Goal: Task Accomplishment & Management: Complete application form

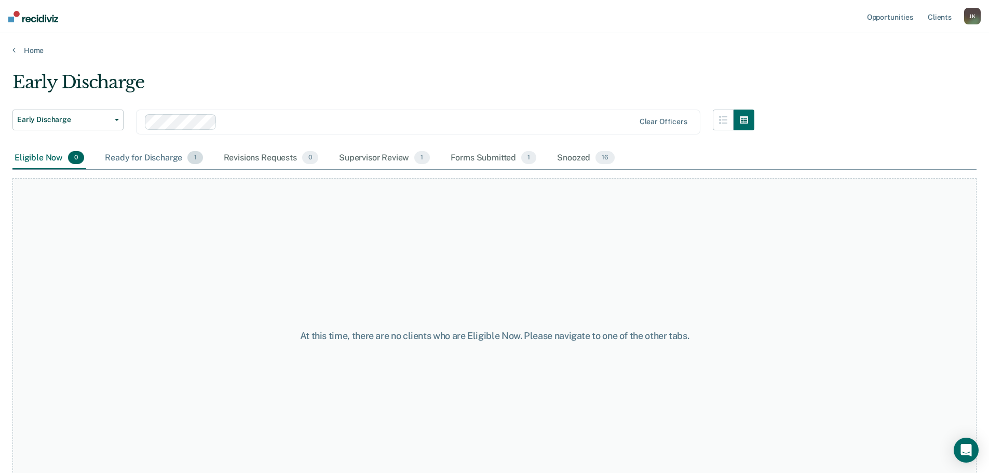
click at [162, 156] on div "Ready for Discharge 1" at bounding box center [154, 158] width 102 height 23
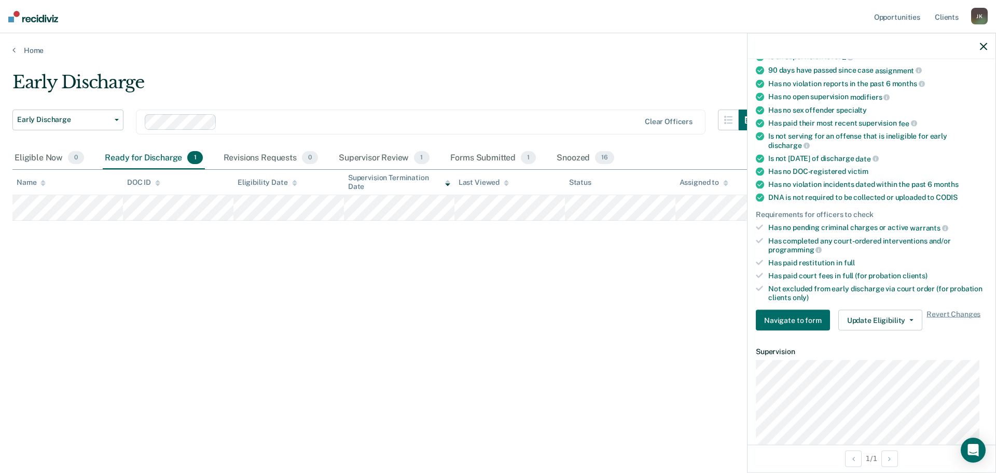
scroll to position [104, 0]
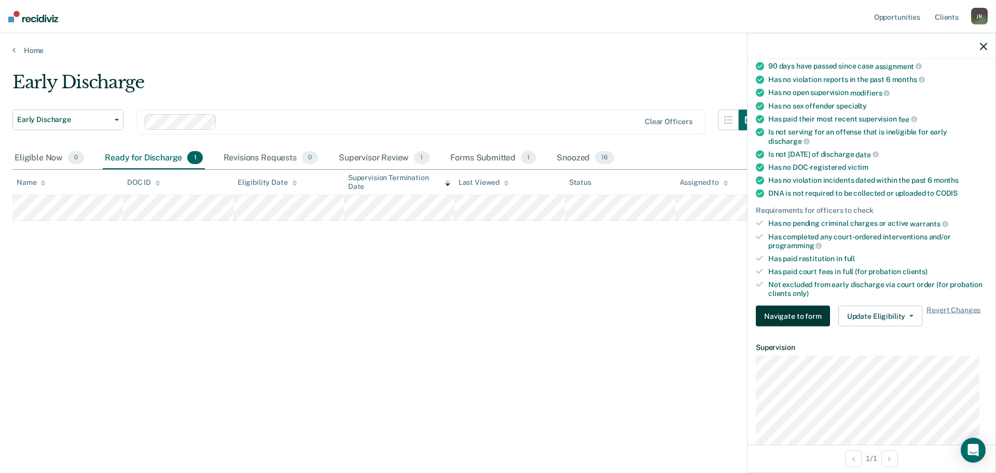
click at [808, 315] on button "Navigate to form" at bounding box center [793, 316] width 74 height 21
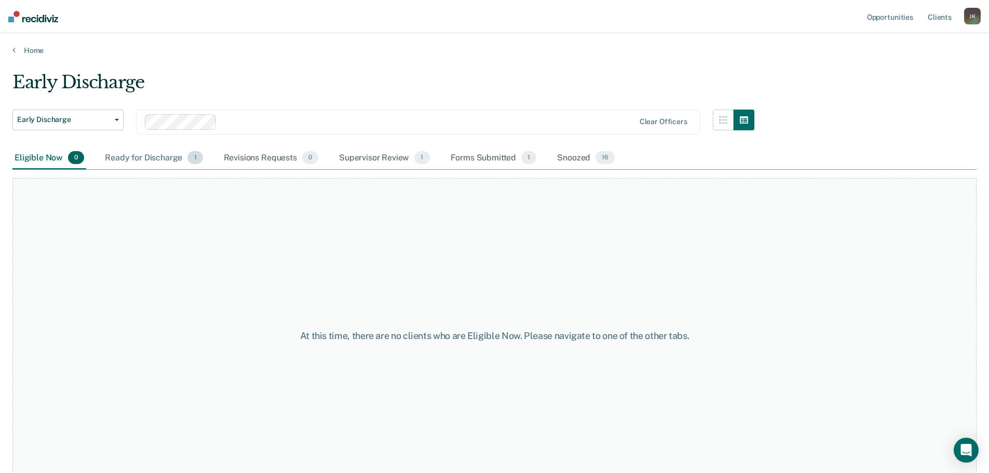
click at [146, 158] on div "Ready for Discharge 1" at bounding box center [154, 158] width 102 height 23
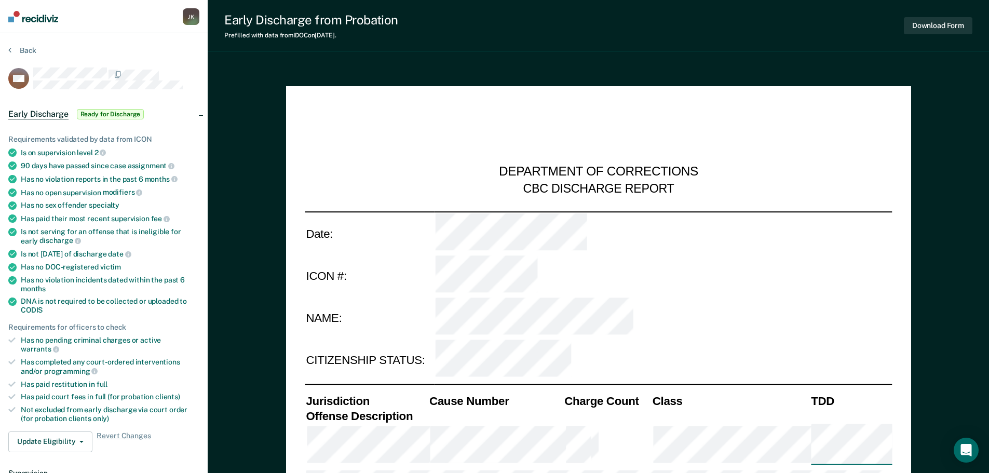
type textarea "x"
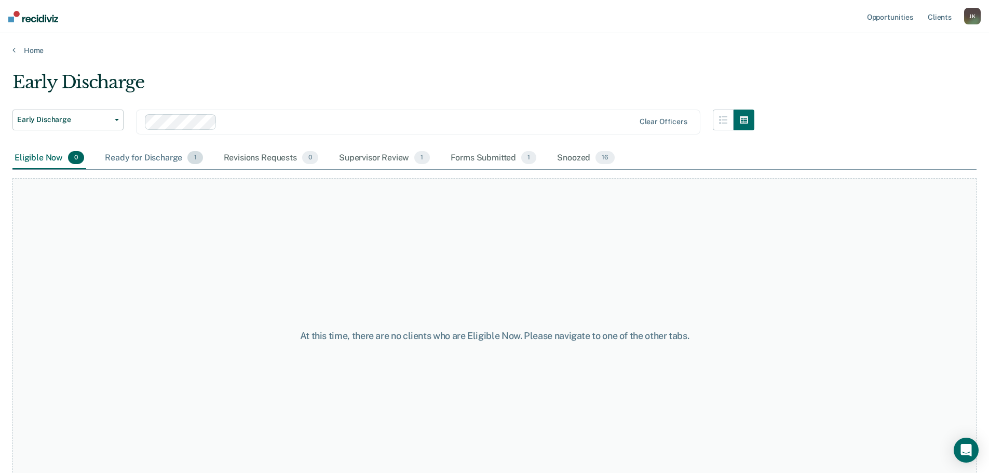
click at [148, 166] on div "Ready for Discharge 1" at bounding box center [154, 158] width 102 height 23
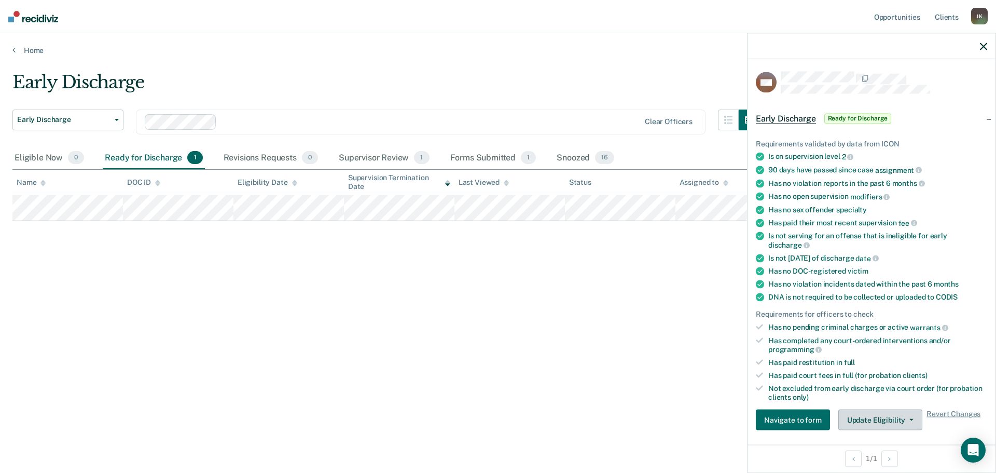
click at [885, 416] on button "Update Eligibility" at bounding box center [881, 419] width 84 height 21
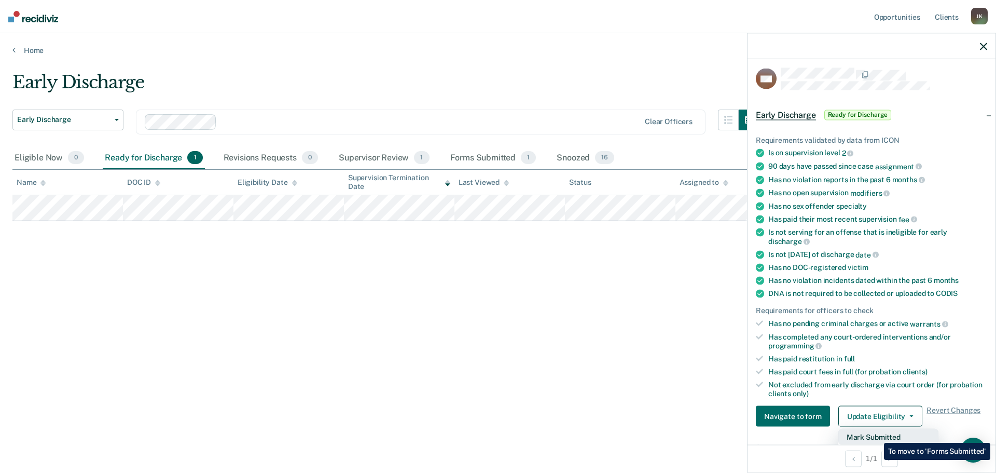
click at [877, 435] on button "Mark Submitted" at bounding box center [889, 437] width 100 height 17
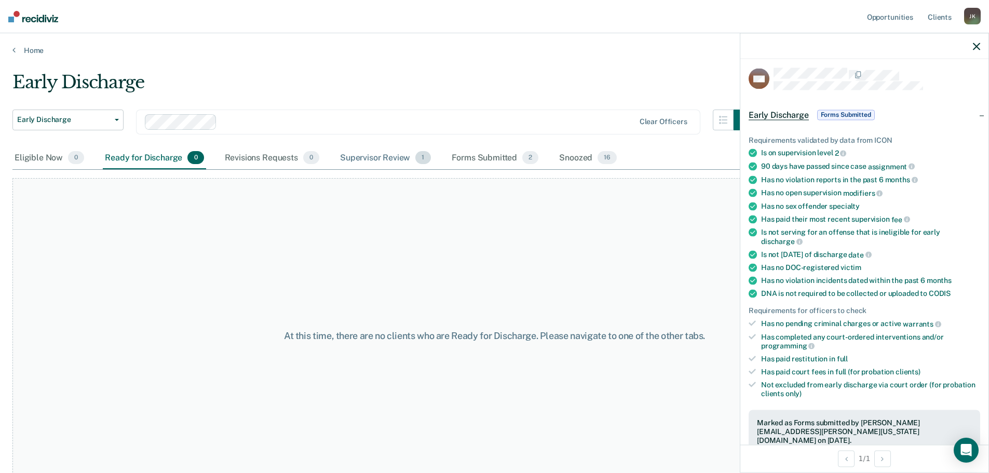
click at [373, 156] on div "Supervisor Review 1" at bounding box center [385, 158] width 95 height 23
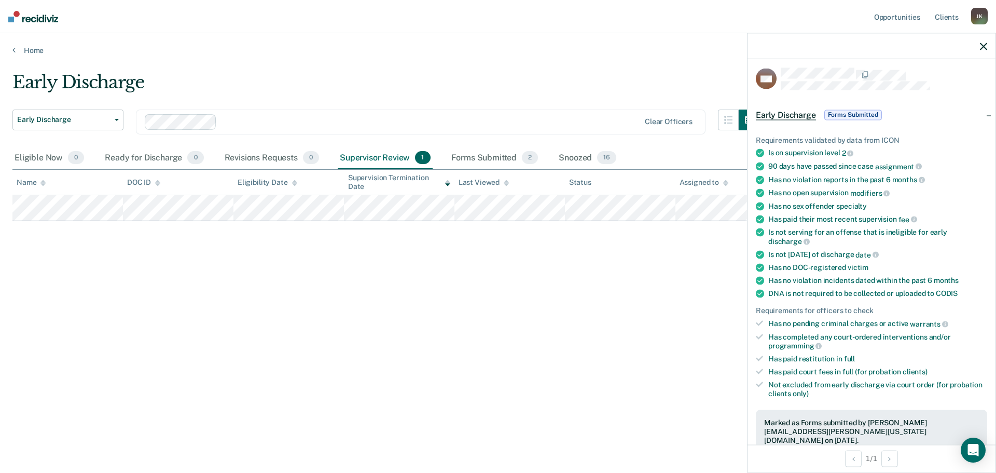
click at [989, 40] on div at bounding box center [872, 46] width 248 height 26
click at [983, 48] on icon "button" at bounding box center [983, 46] width 7 height 7
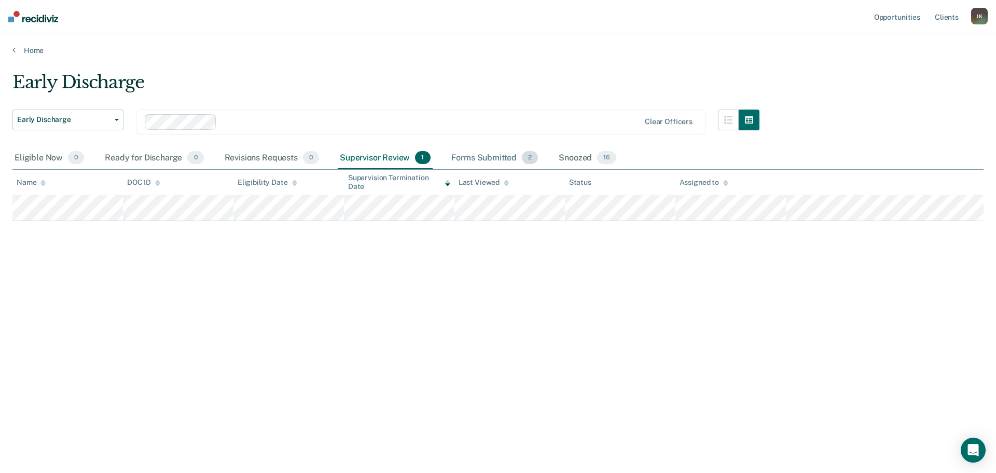
click at [497, 156] on div "Forms Submitted 2" at bounding box center [494, 158] width 91 height 23
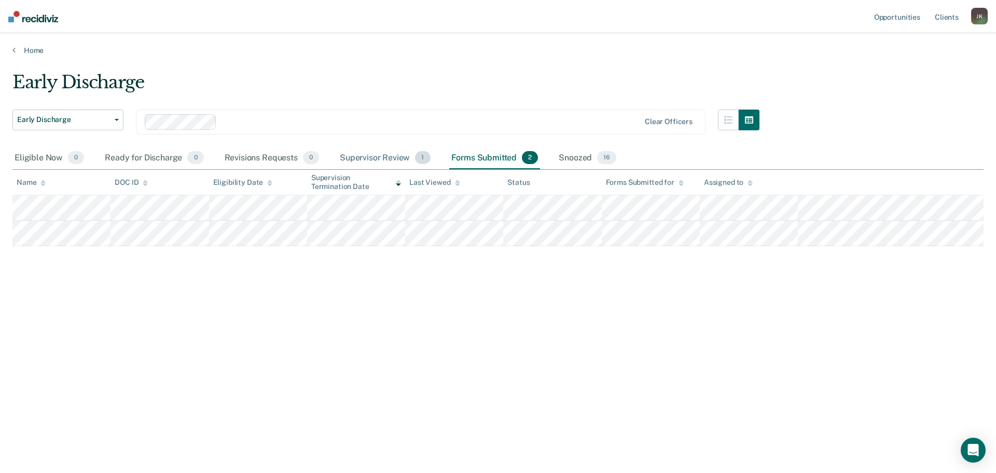
click at [378, 152] on div "Supervisor Review 1" at bounding box center [385, 158] width 95 height 23
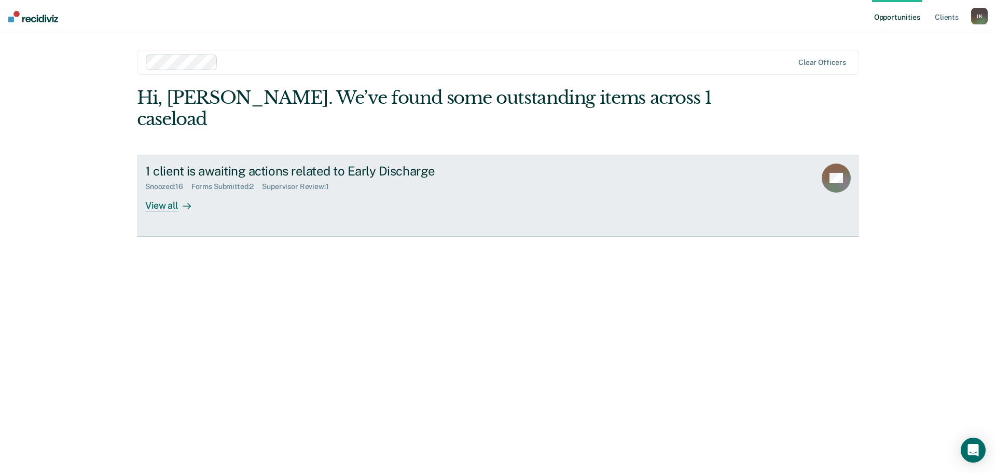
click at [170, 191] on div "View all" at bounding box center [174, 201] width 58 height 20
